Goal: Transaction & Acquisition: Book appointment/travel/reservation

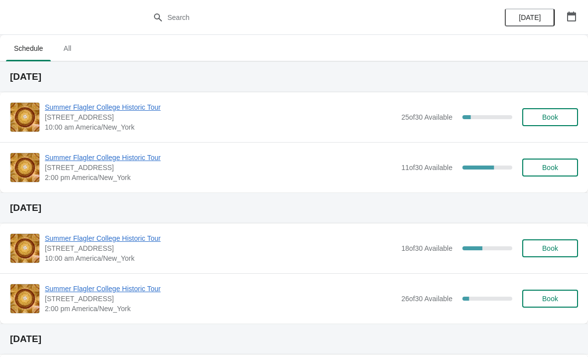
click at [538, 124] on button "Book" at bounding box center [550, 117] width 56 height 18
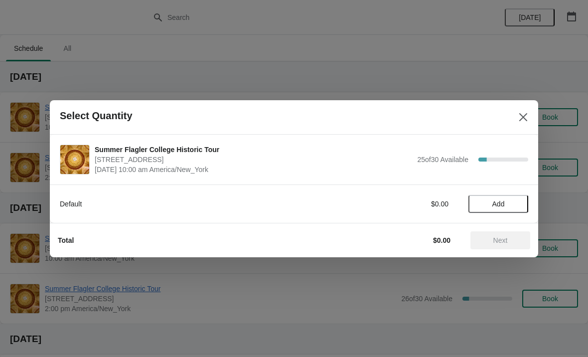
click at [486, 205] on span "Add" at bounding box center [498, 204] width 42 height 8
click at [514, 205] on icon at bounding box center [515, 203] width 10 height 10
click at [519, 203] on icon at bounding box center [515, 203] width 10 height 10
click at [522, 215] on div "Default $45.00 3" at bounding box center [294, 203] width 488 height 38
click at [514, 207] on icon at bounding box center [515, 203] width 10 height 10
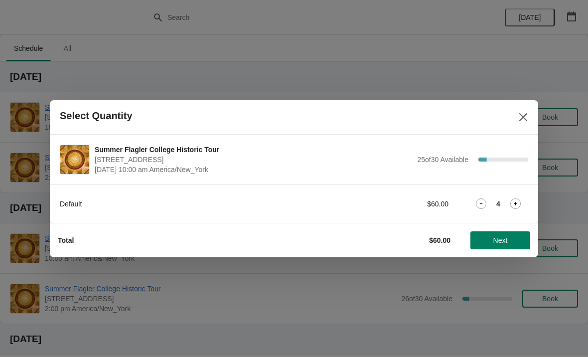
click at [509, 240] on span "Next" at bounding box center [500, 240] width 44 height 8
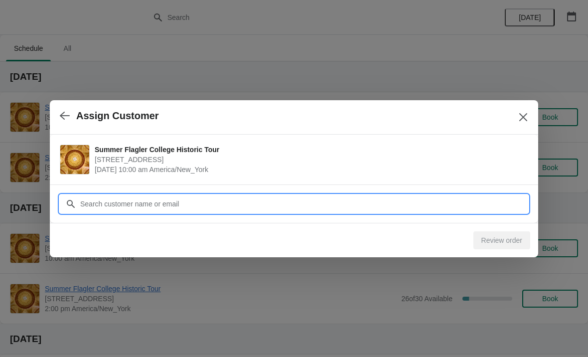
click at [363, 207] on input "Customer" at bounding box center [304, 204] width 449 height 18
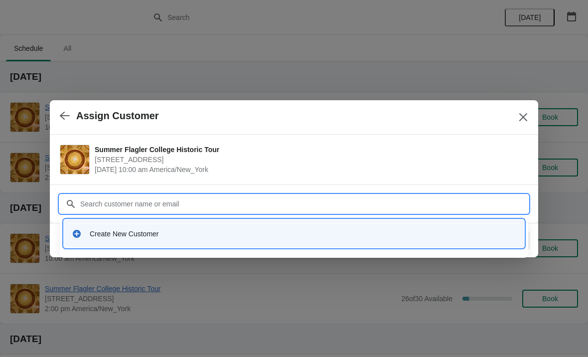
click at [90, 236] on div "Create New Customer" at bounding box center [303, 234] width 427 height 10
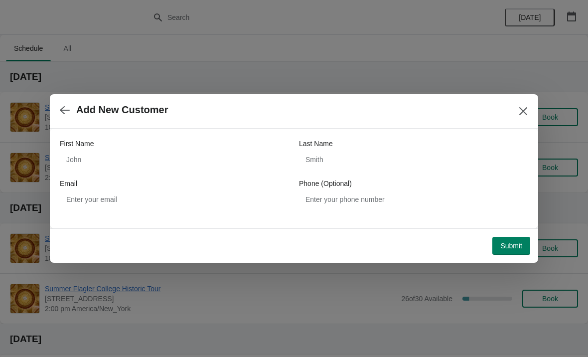
click at [88, 146] on label "First Name" at bounding box center [77, 144] width 34 height 10
click at [88, 151] on input "First Name" at bounding box center [174, 160] width 229 height 18
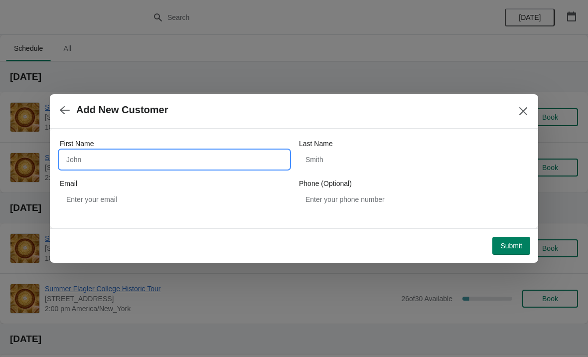
type input "T"
type input "[PERSON_NAME]"
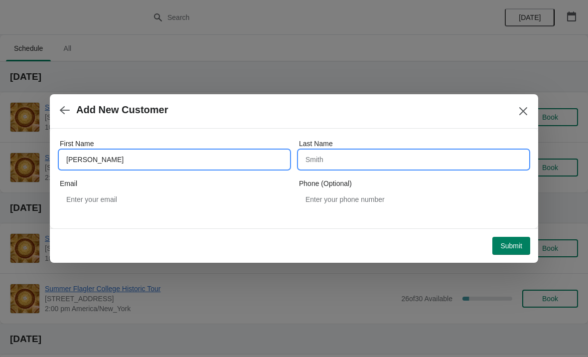
click at [377, 168] on input "Last Name" at bounding box center [413, 160] width 229 height 18
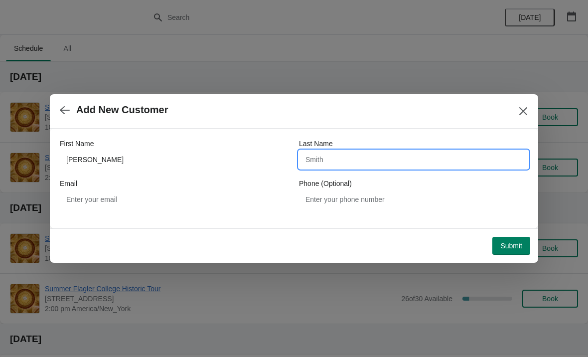
type input "E"
type input "[PERSON_NAME]"
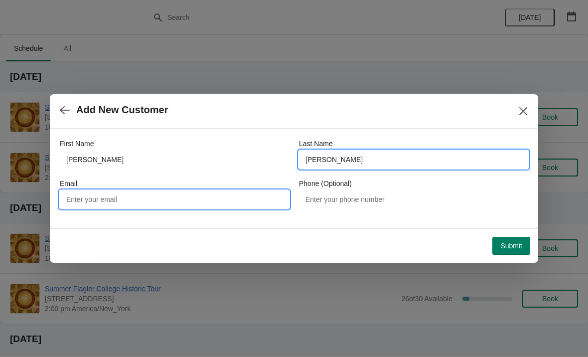
click at [245, 195] on input "Email" at bounding box center [174, 199] width 229 height 18
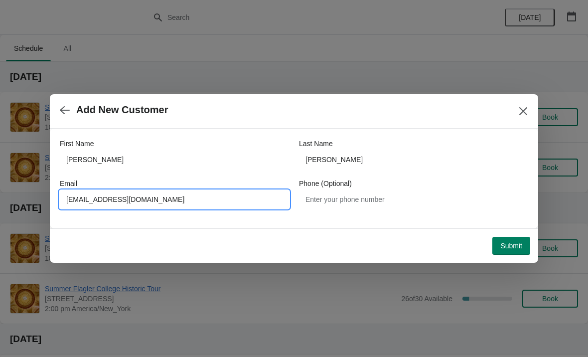
type input "[EMAIL_ADDRESS][DOMAIN_NAME]"
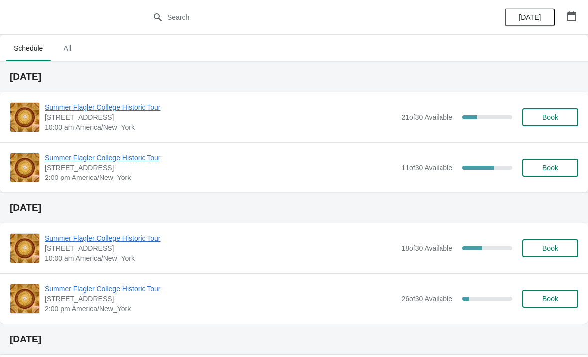
click at [74, 107] on span "Summer Flagler College Historic Tour" at bounding box center [220, 107] width 351 height 10
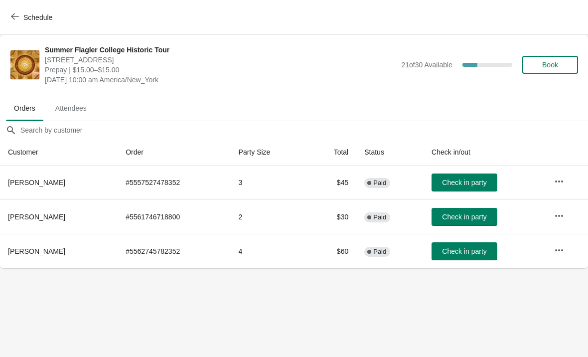
click at [465, 208] on button "Check in party" at bounding box center [465, 217] width 66 height 18
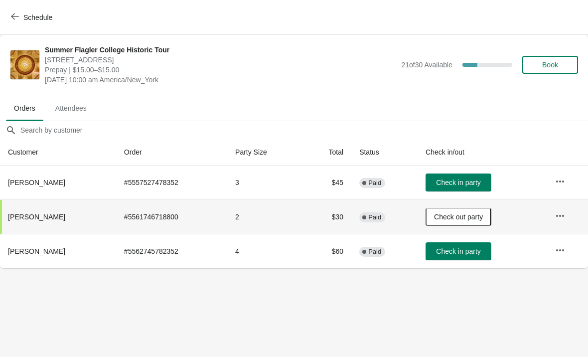
click at [472, 250] on span "Check in party" at bounding box center [458, 251] width 44 height 8
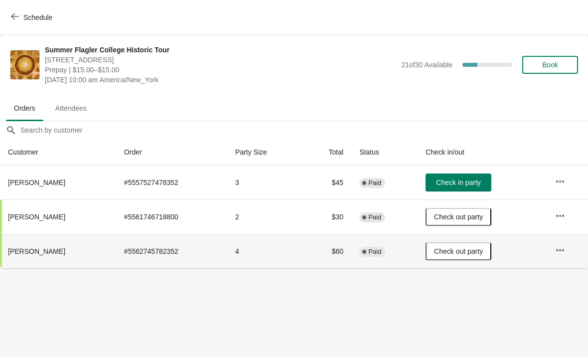
click at [19, 2] on div "Schedule" at bounding box center [294, 17] width 588 height 35
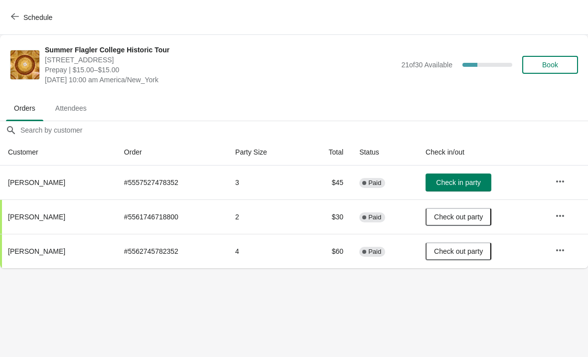
click at [27, 11] on button "Schedule" at bounding box center [32, 17] width 55 height 18
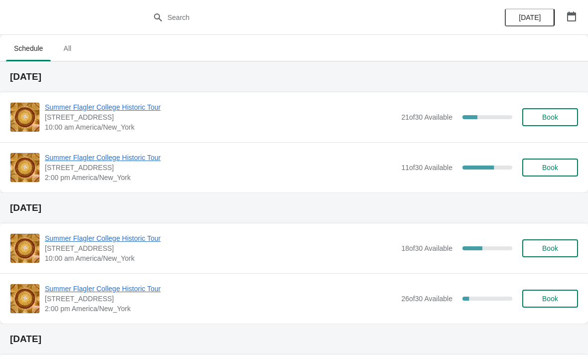
click at [194, 176] on span "2:00 pm America/New_York" at bounding box center [220, 177] width 351 height 10
click at [130, 153] on span "Summer Flagler College Historic Tour" at bounding box center [220, 158] width 351 height 10
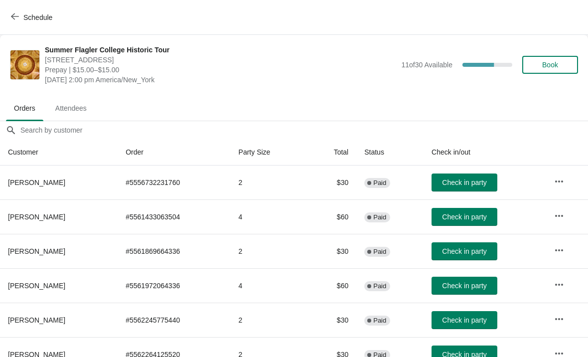
click at [22, 20] on span "Schedule" at bounding box center [32, 16] width 39 height 9
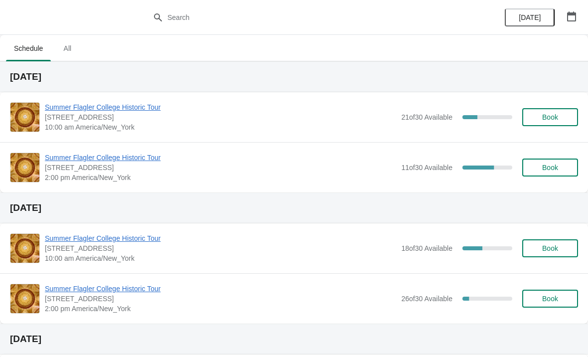
click at [242, 301] on span "[STREET_ADDRESS]" at bounding box center [220, 299] width 351 height 10
click at [64, 108] on span "Summer Flagler College Historic Tour" at bounding box center [220, 107] width 351 height 10
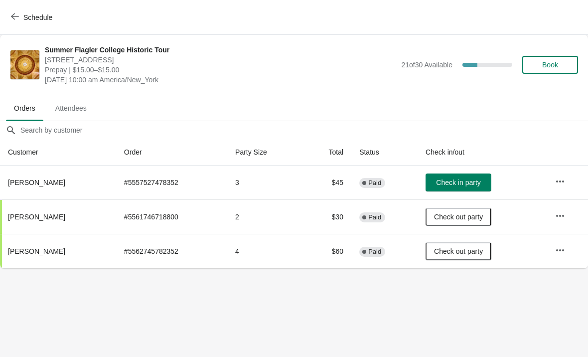
click at [546, 67] on span "Book" at bounding box center [550, 65] width 16 height 8
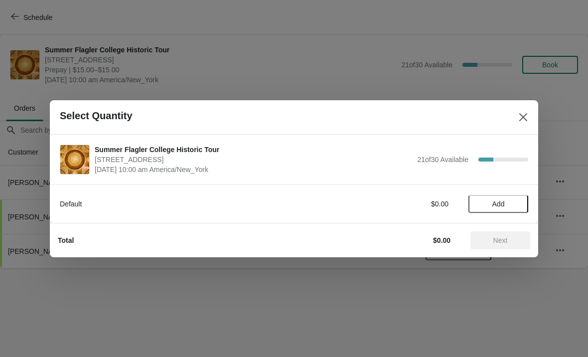
click at [506, 202] on span "Add" at bounding box center [498, 204] width 42 height 8
click at [520, 205] on icon at bounding box center [515, 203] width 10 height 10
click at [496, 255] on div "Total $30.00 Next" at bounding box center [294, 240] width 488 height 34
click at [498, 245] on button "Next" at bounding box center [501, 240] width 60 height 18
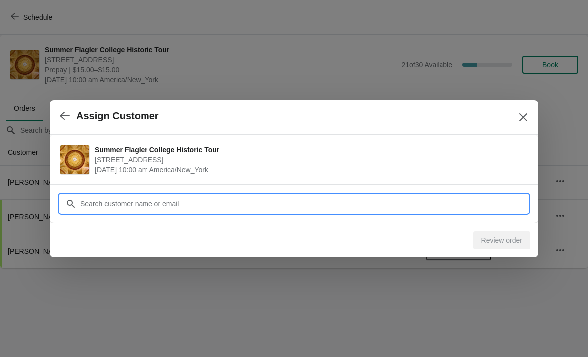
click at [452, 197] on input "Customer" at bounding box center [304, 204] width 449 height 18
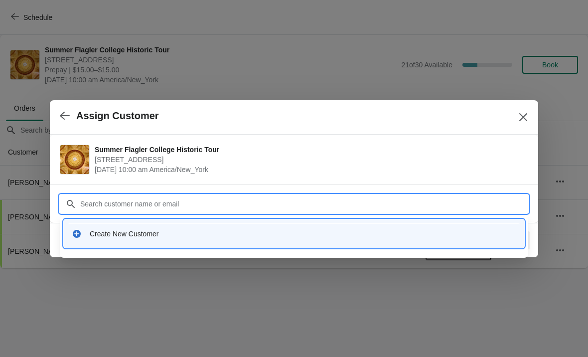
click at [137, 238] on div "Create New Customer" at bounding box center [303, 234] width 427 height 10
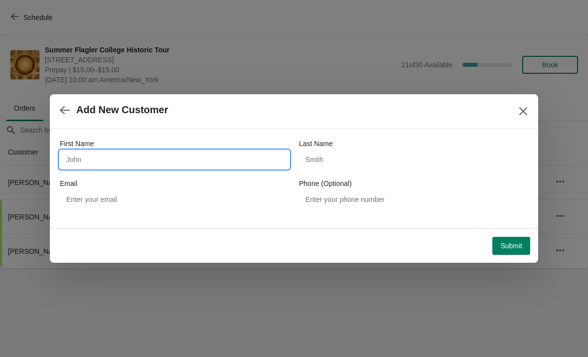
click at [80, 160] on input "First Name" at bounding box center [174, 160] width 229 height 18
type input "Chris"
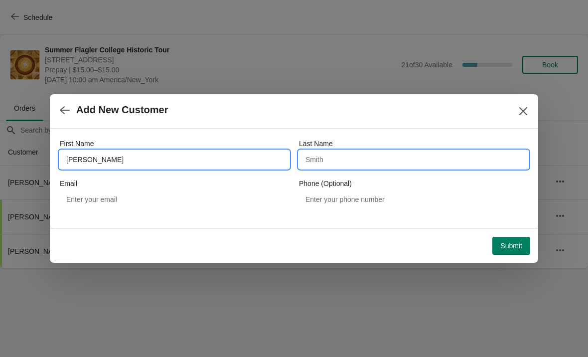
click at [410, 151] on input "Last Name" at bounding box center [413, 160] width 229 height 18
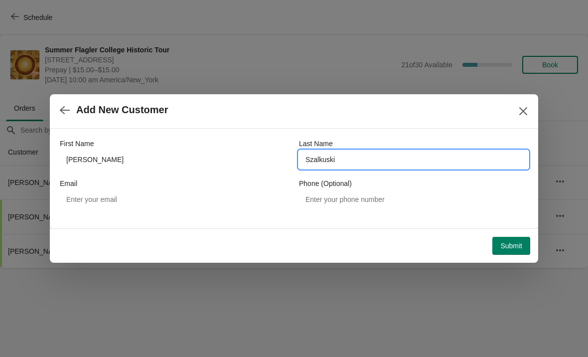
type input "Szalkuski"
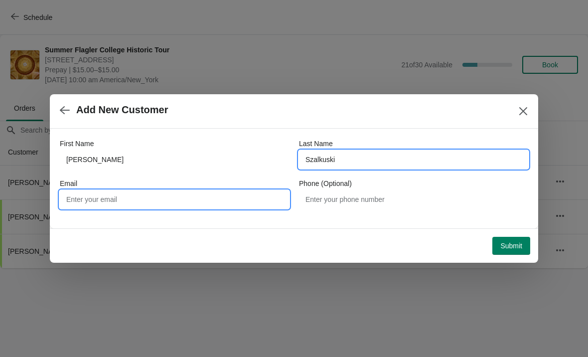
click at [115, 207] on input "Email" at bounding box center [174, 199] width 229 height 18
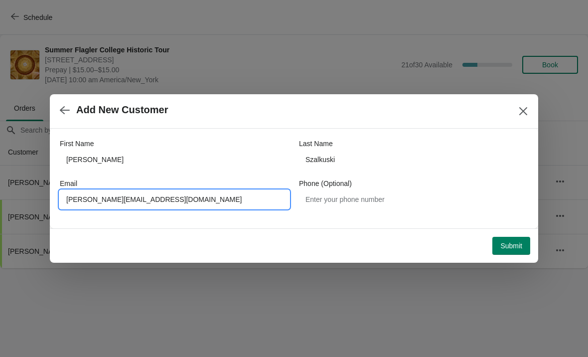
type input "Chris_szalkzuski@yahoo.com"
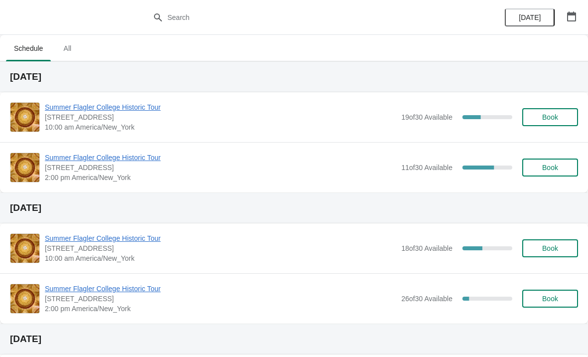
click at [63, 104] on span "Summer Flagler College Historic Tour" at bounding box center [220, 107] width 351 height 10
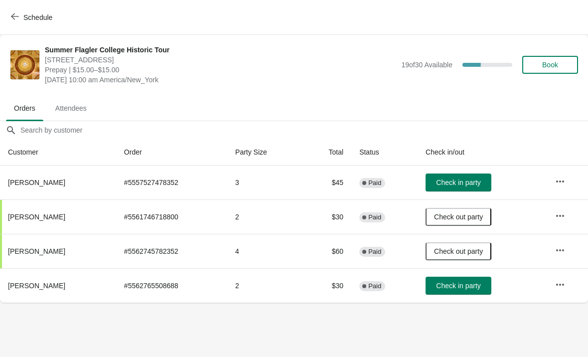
click at [470, 280] on button "Check in party" at bounding box center [459, 286] width 66 height 18
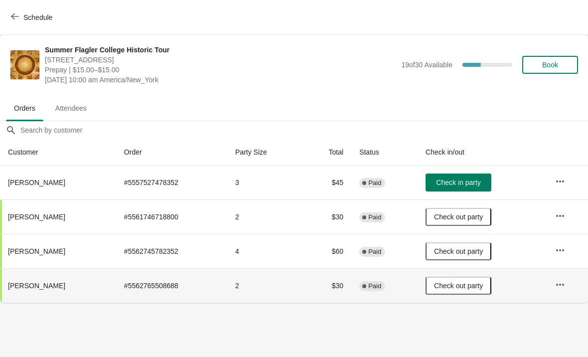
click at [450, 174] on button "Check in party" at bounding box center [459, 182] width 66 height 18
